Goal: Information Seeking & Learning: Learn about a topic

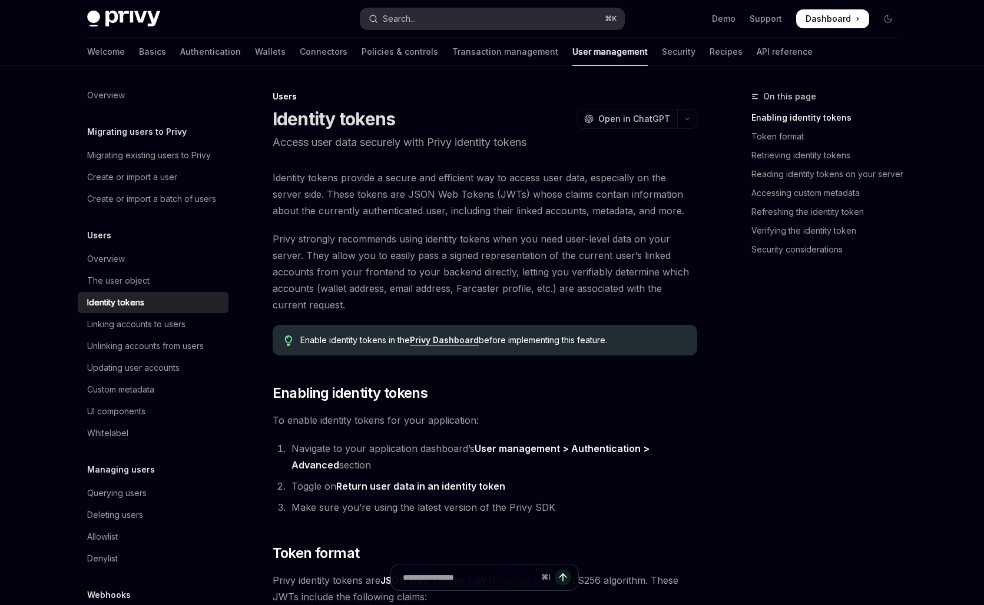
click at [406, 19] on div "Search..." at bounding box center [399, 19] width 33 height 14
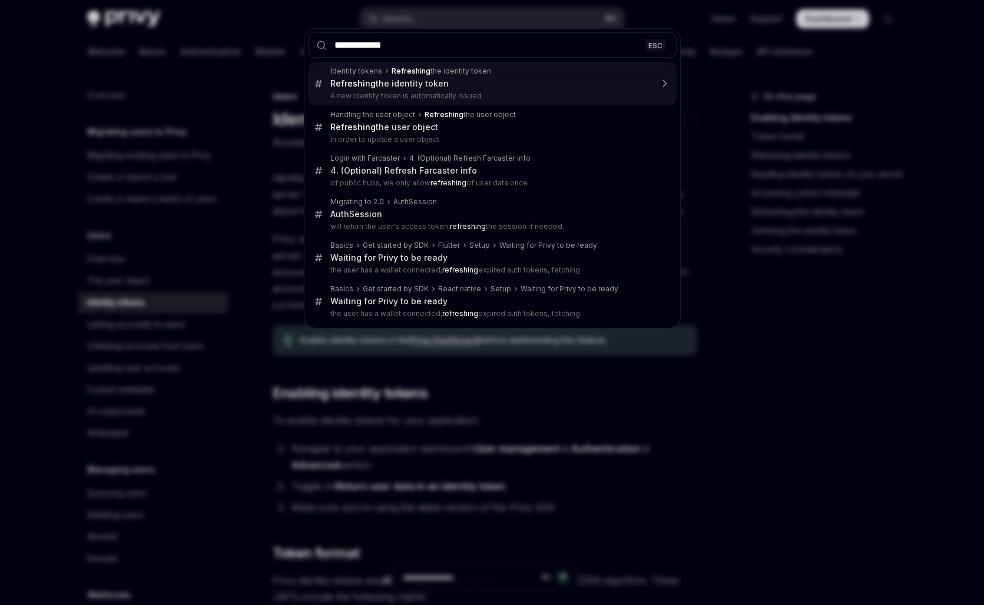
type input "**********"
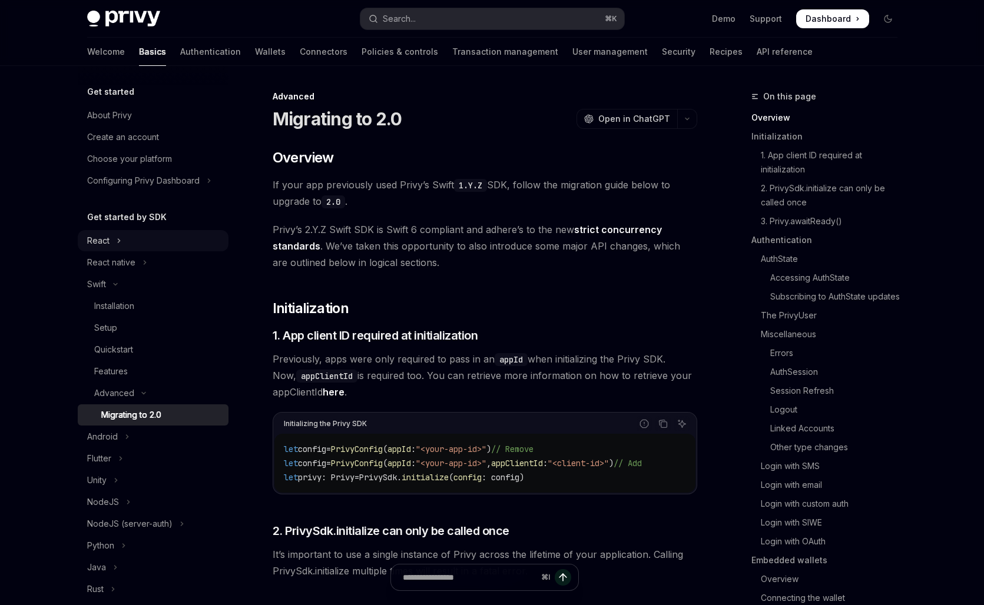
click at [144, 236] on button "React" at bounding box center [153, 240] width 151 height 21
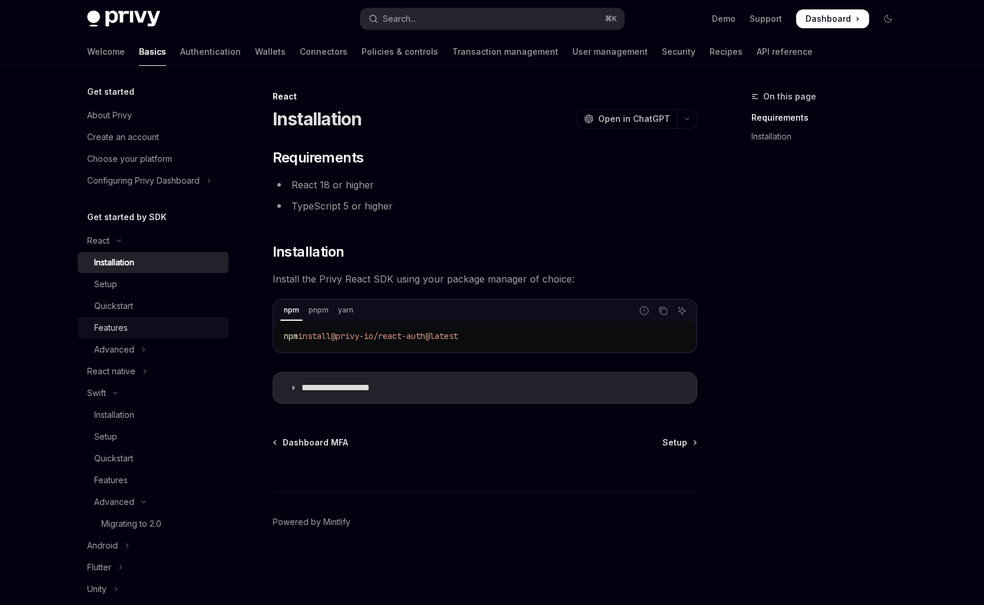
click at [146, 318] on link "Features" at bounding box center [153, 327] width 151 height 21
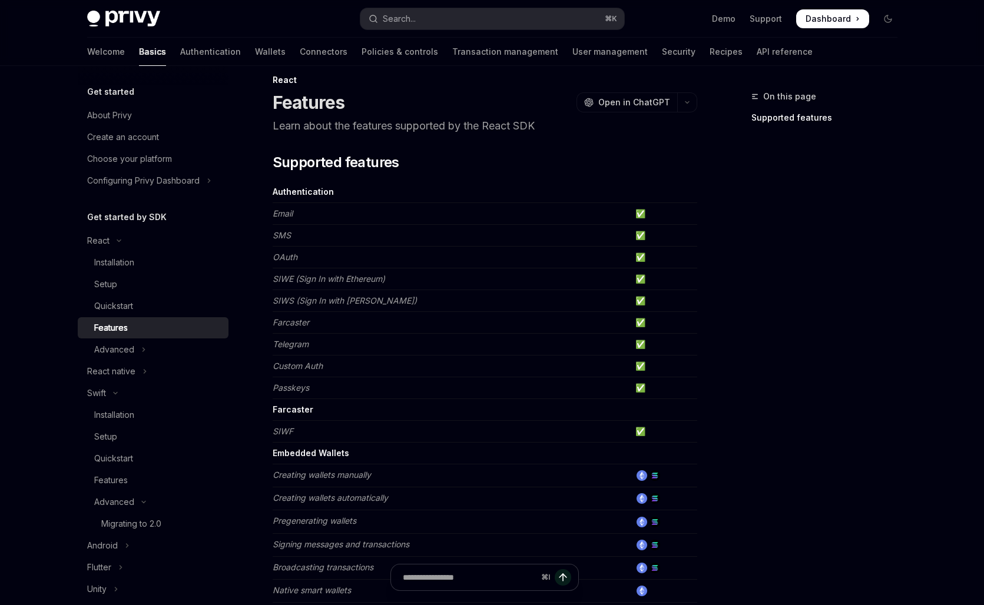
scroll to position [18, 0]
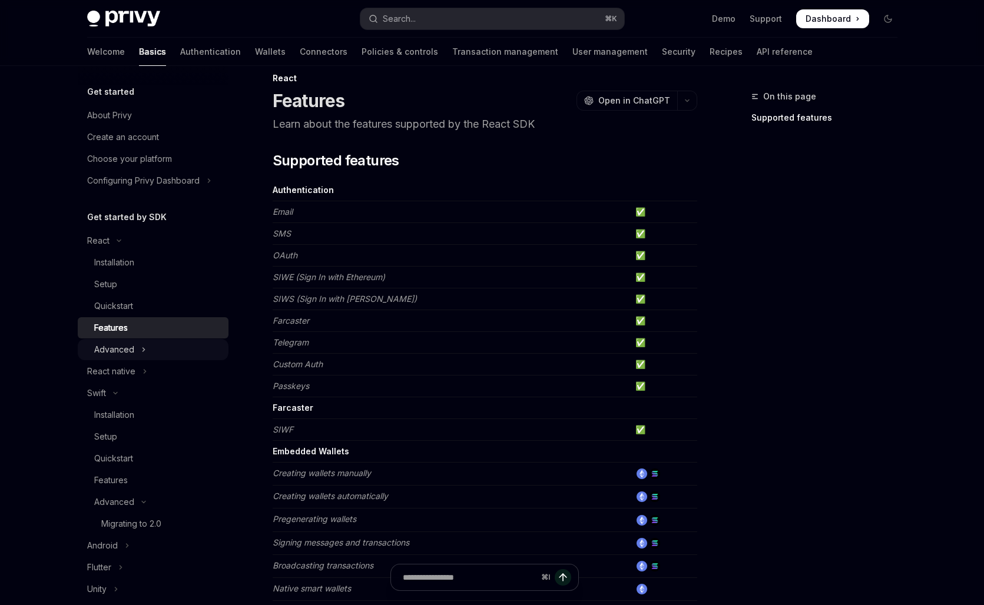
click at [137, 356] on button "Advanced" at bounding box center [153, 349] width 151 height 21
type textarea "*"
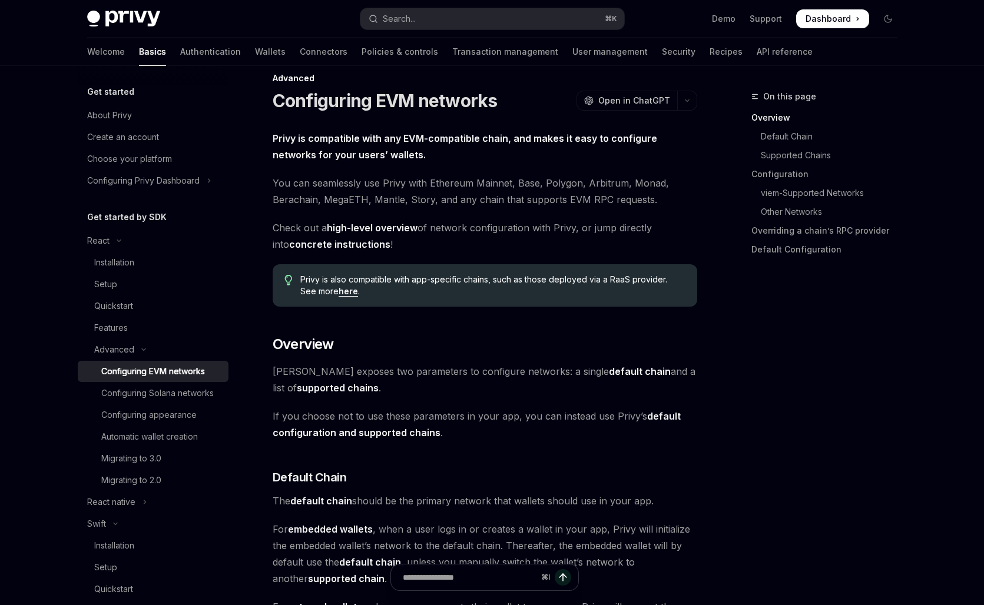
click at [410, 6] on div "Privy Docs home page Search... ⌘ K Demo Support Dashboard Dashboard Search..." at bounding box center [492, 19] width 810 height 38
click at [410, 12] on div "Search..." at bounding box center [399, 19] width 33 height 14
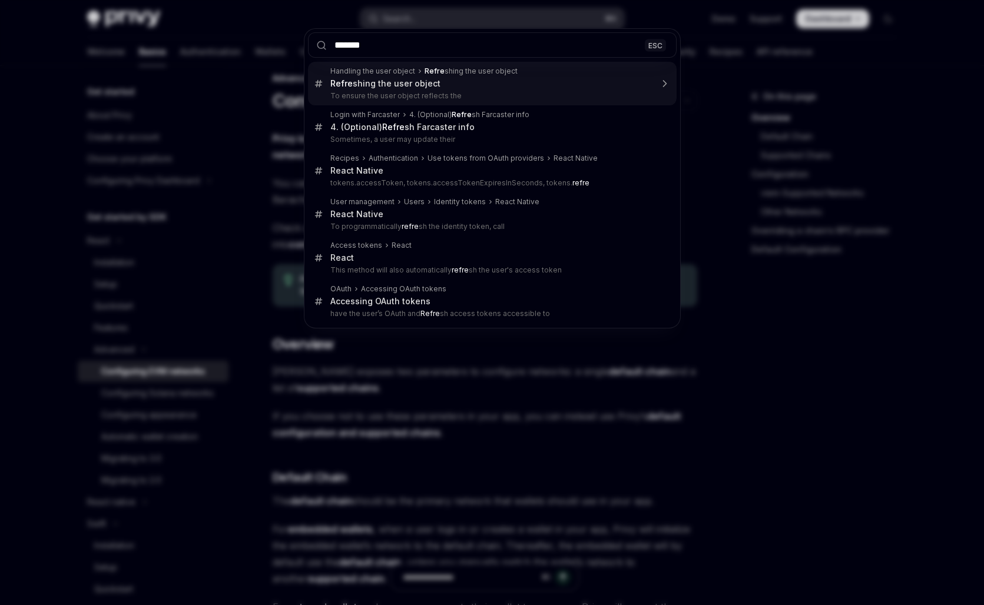
type input "********"
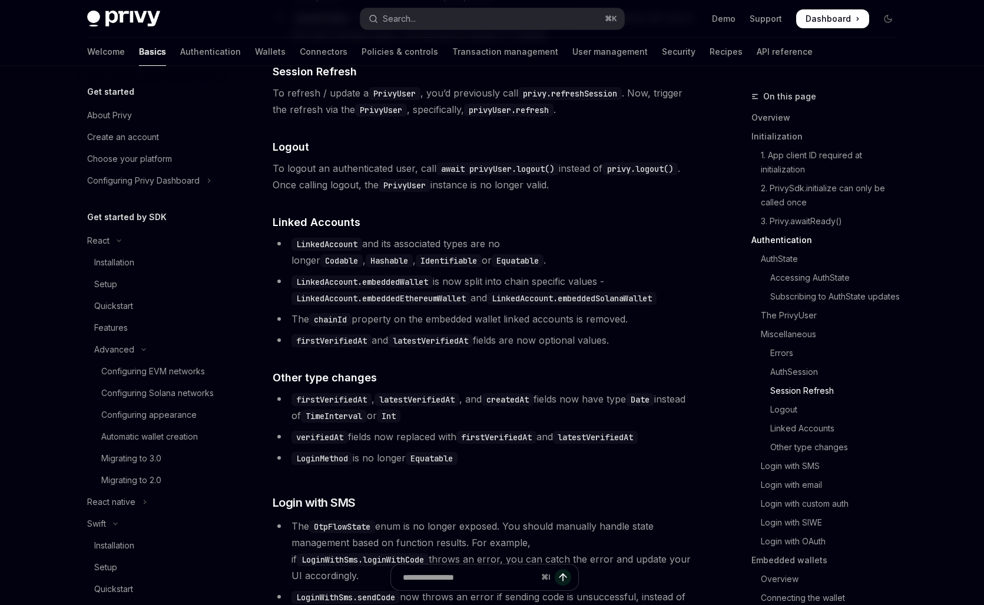
scroll to position [319, 0]
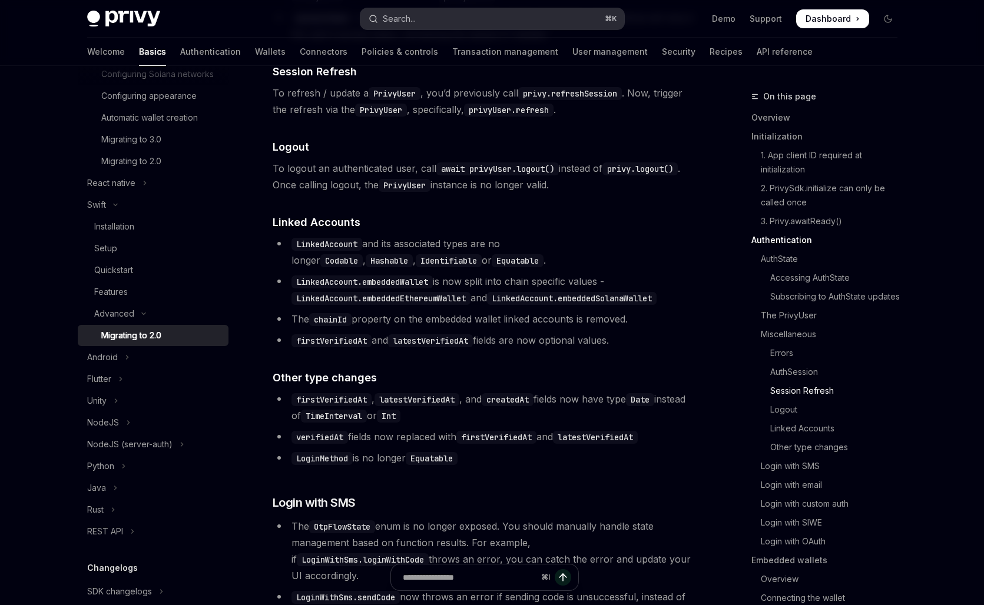
click at [390, 26] on button "Search... ⌘ K" at bounding box center [492, 18] width 264 height 21
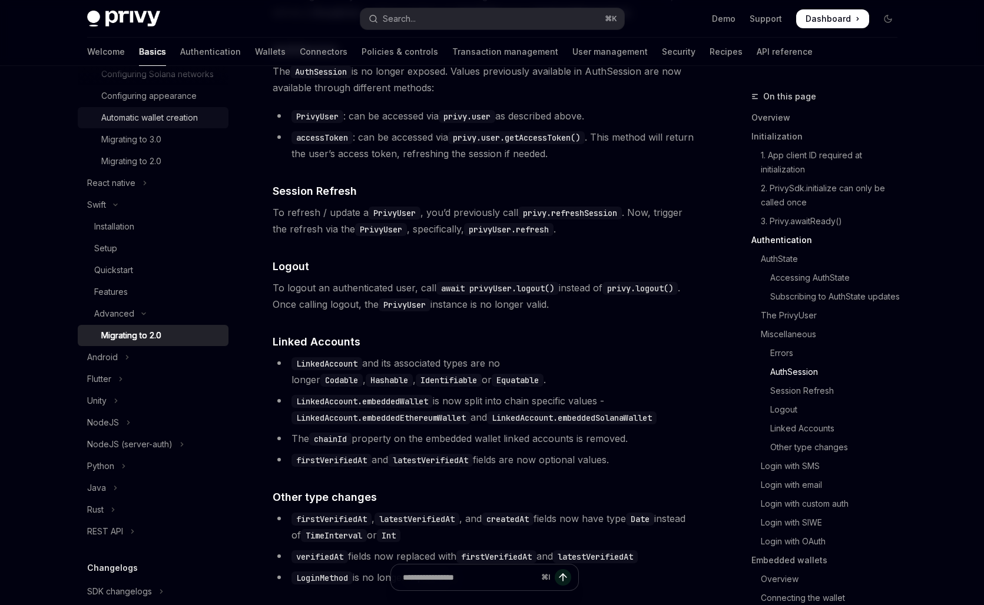
scroll to position [2156, 0]
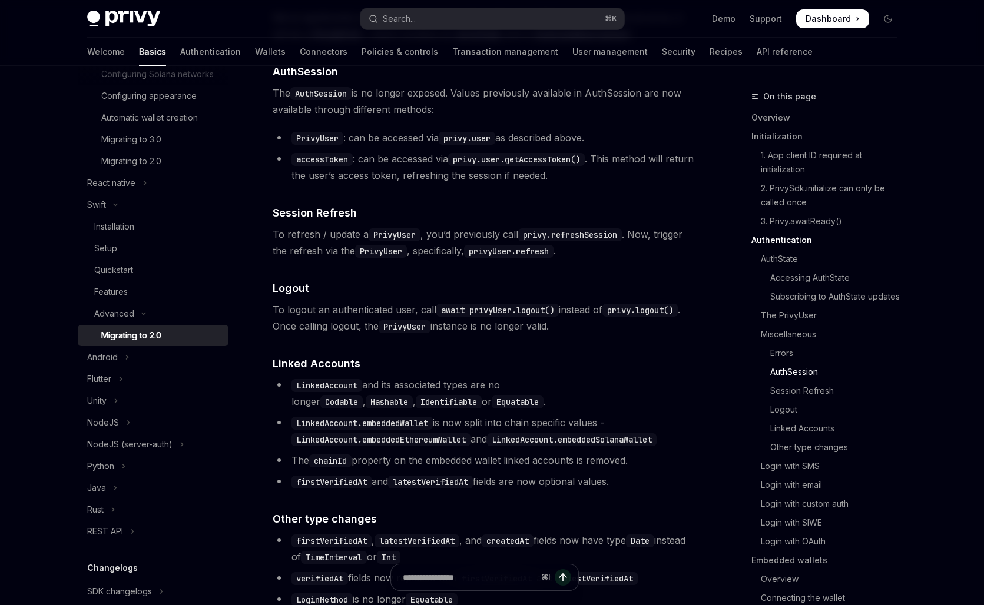
type textarea "*"
